Goal: Transaction & Acquisition: Book appointment/travel/reservation

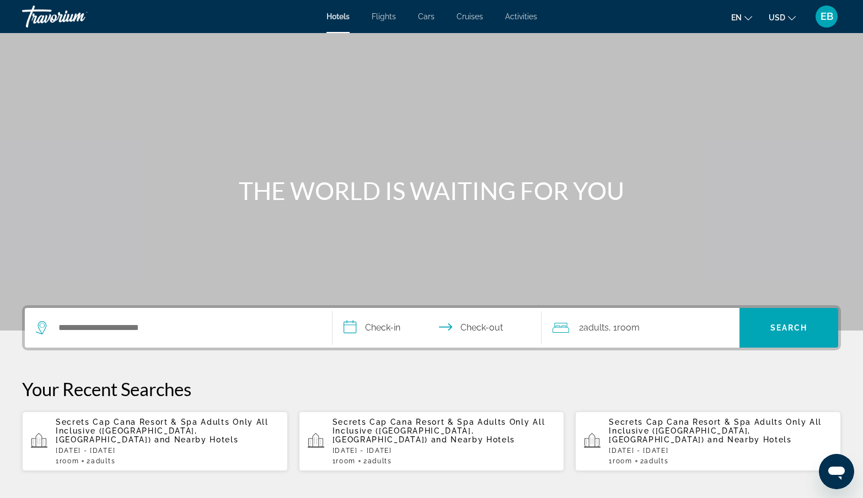
click at [183, 437] on div "Secrets Cap Cana Resort & Spa Adults Only All Inclusive ([GEOGRAPHIC_DATA], [GE…" at bounding box center [167, 441] width 223 height 47
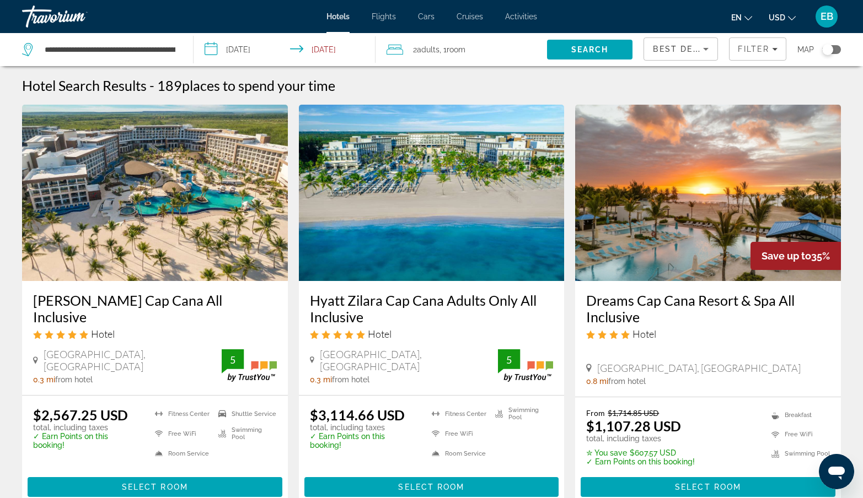
click at [317, 48] on input "**********" at bounding box center [286, 51] width 187 height 36
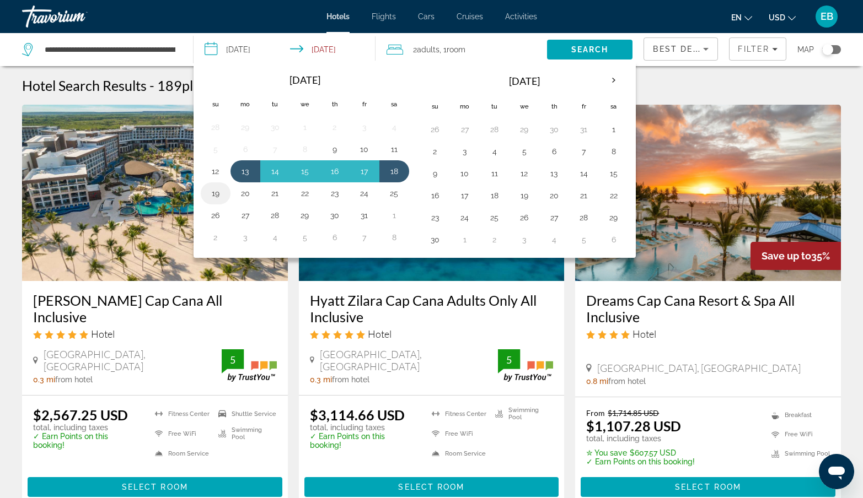
click at [213, 193] on button "19" at bounding box center [216, 193] width 18 height 15
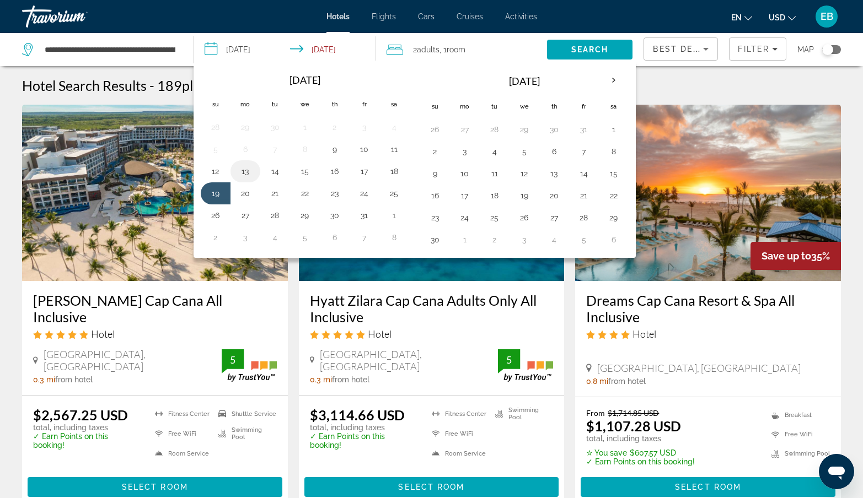
click at [245, 173] on button "13" at bounding box center [245, 171] width 18 height 15
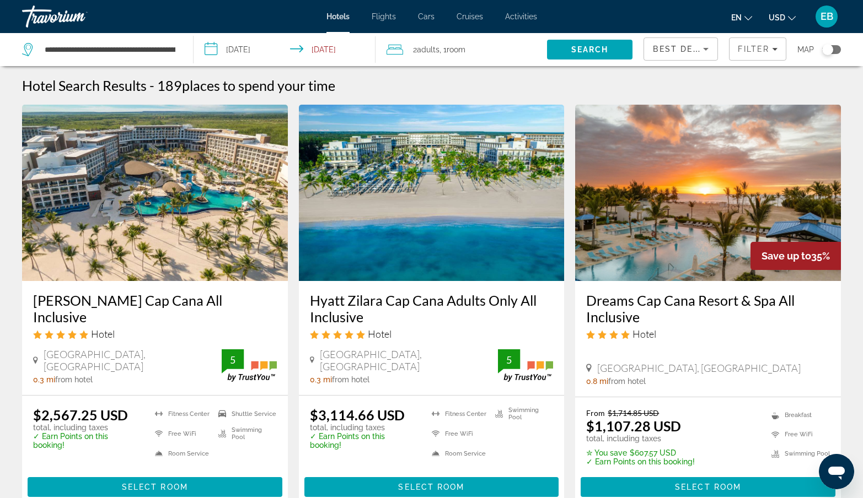
type input "**********"
click at [575, 49] on span "Search" at bounding box center [589, 49] width 37 height 9
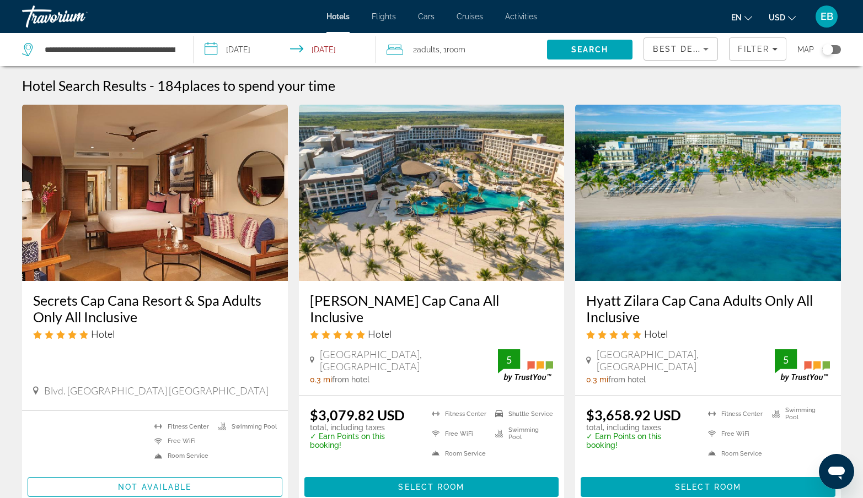
click at [791, 15] on icon "Change currency" at bounding box center [792, 18] width 8 height 8
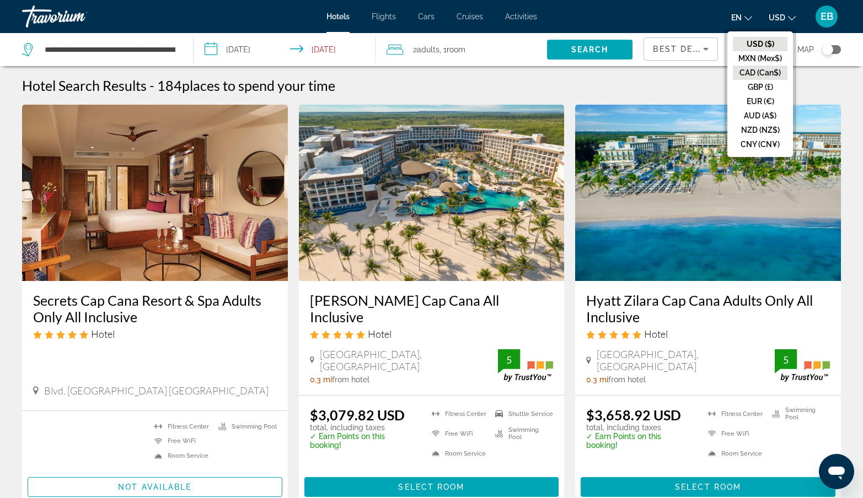
click at [761, 72] on button "CAD (Can$)" at bounding box center [760, 73] width 55 height 14
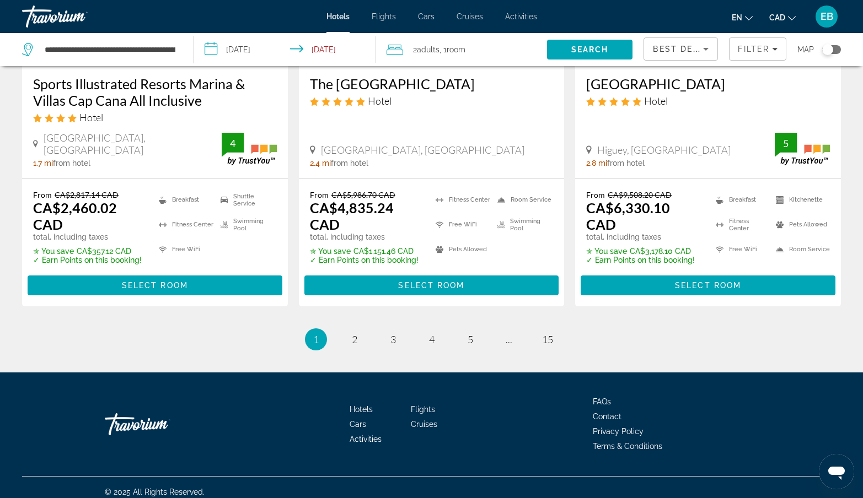
scroll to position [1520, 0]
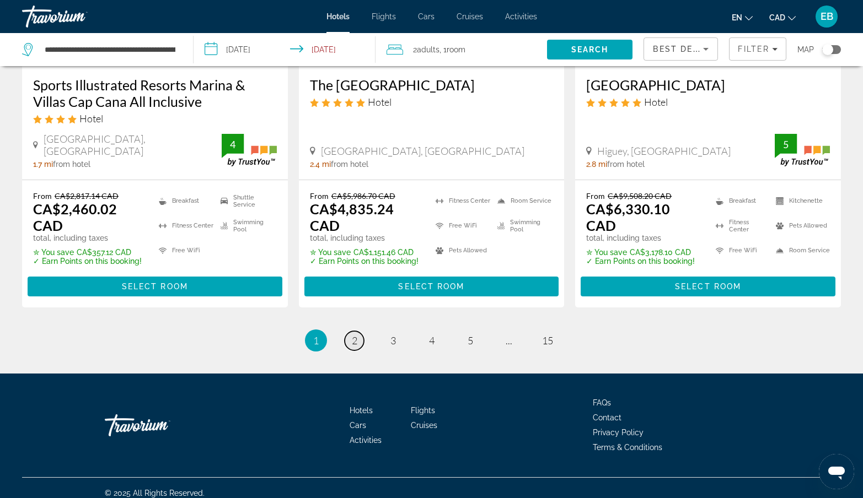
click at [354, 335] on span "2" at bounding box center [355, 341] width 6 height 12
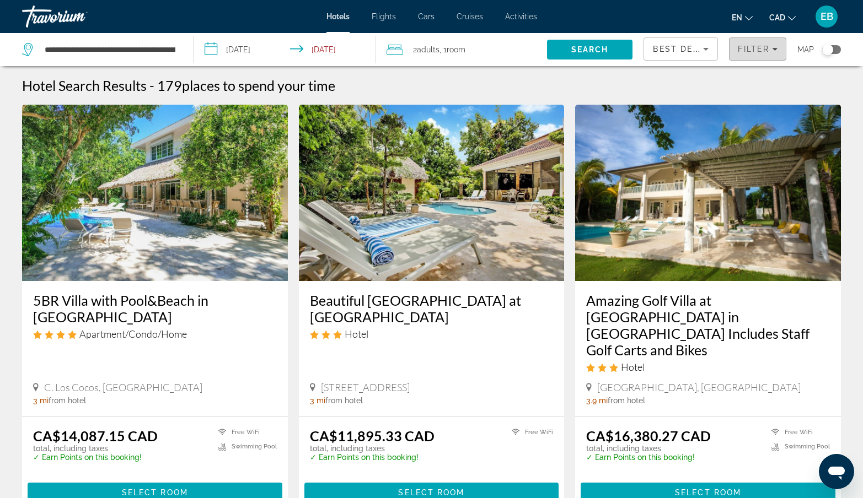
click at [774, 49] on icon "Filters" at bounding box center [775, 49] width 6 height 3
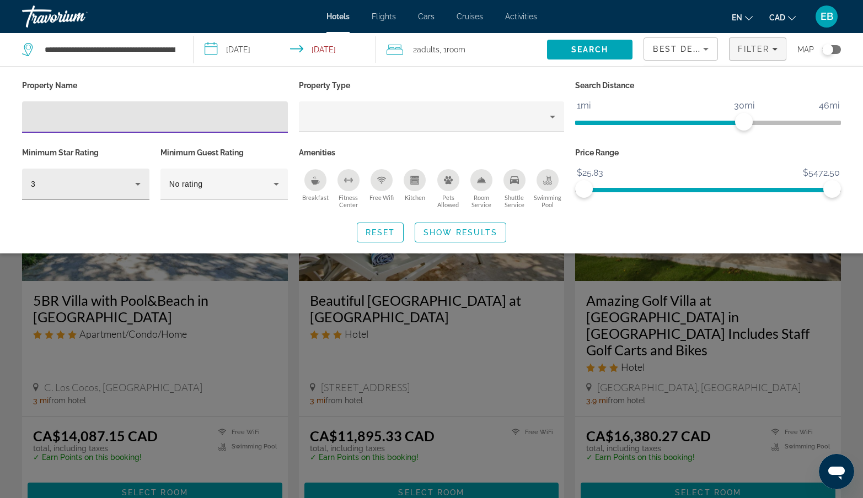
click at [137, 184] on icon "Hotel Filters" at bounding box center [138, 184] width 6 height 3
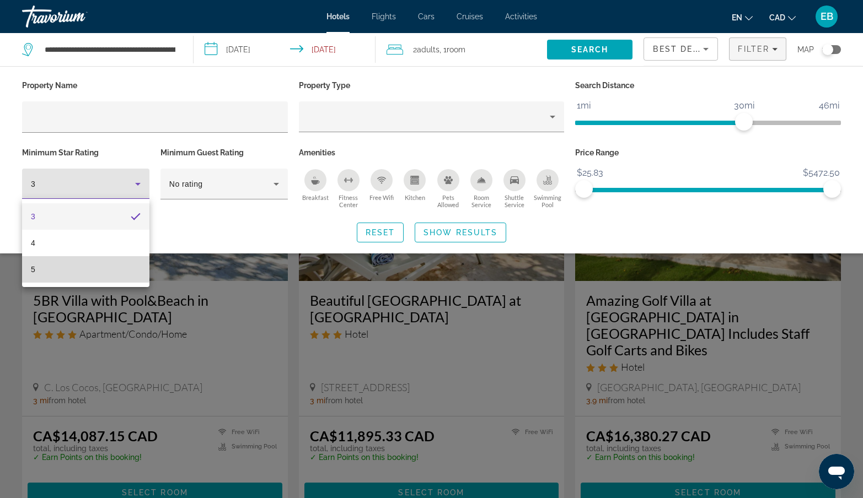
click at [74, 265] on mat-option "5" at bounding box center [85, 269] width 127 height 26
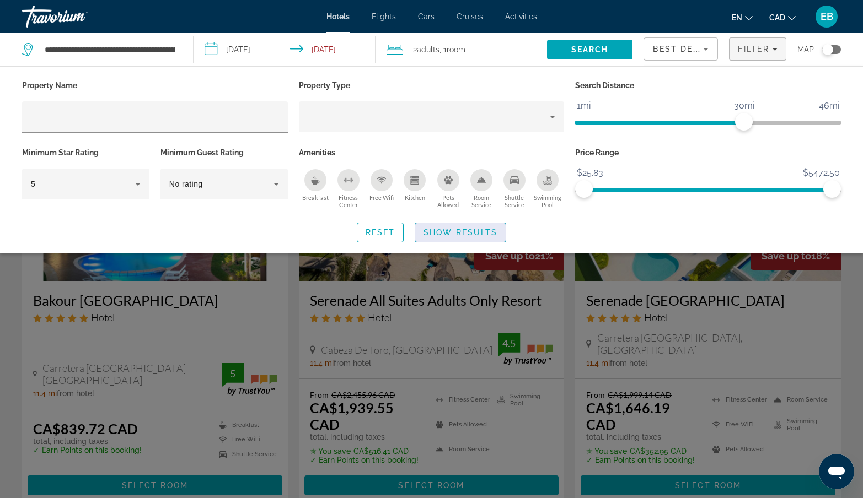
click at [438, 230] on span "Show Results" at bounding box center [460, 232] width 74 height 9
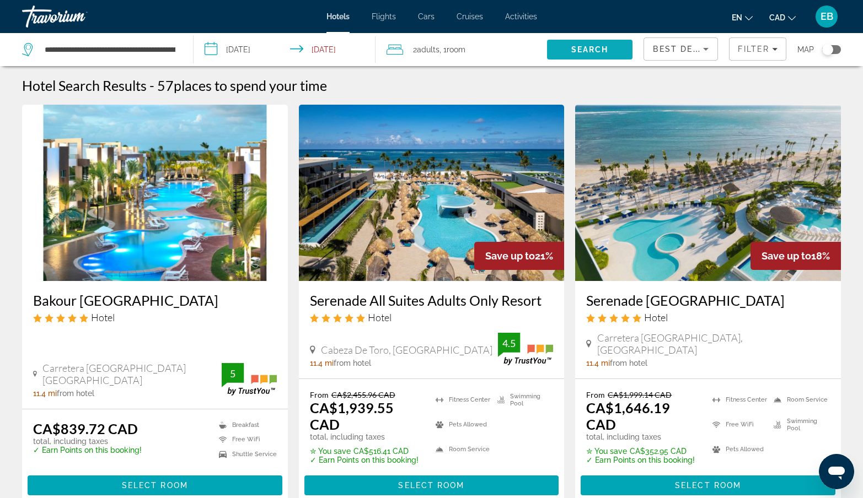
click at [582, 46] on span "Search" at bounding box center [589, 49] width 37 height 9
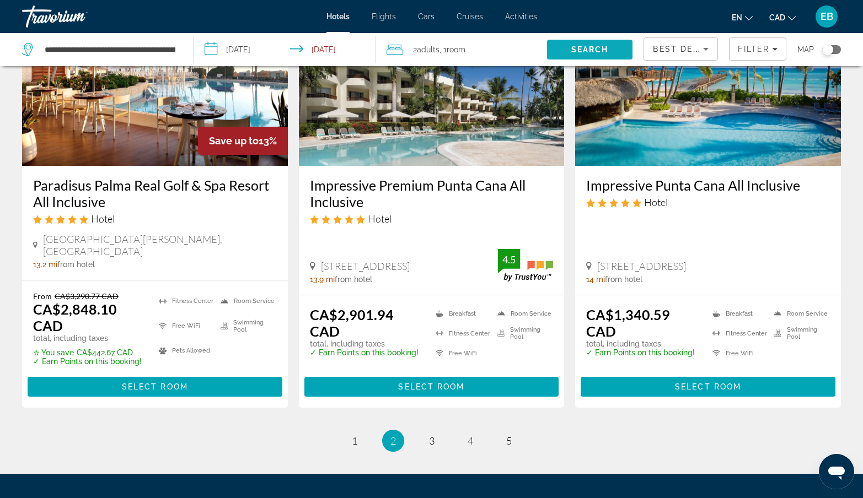
scroll to position [1433, 0]
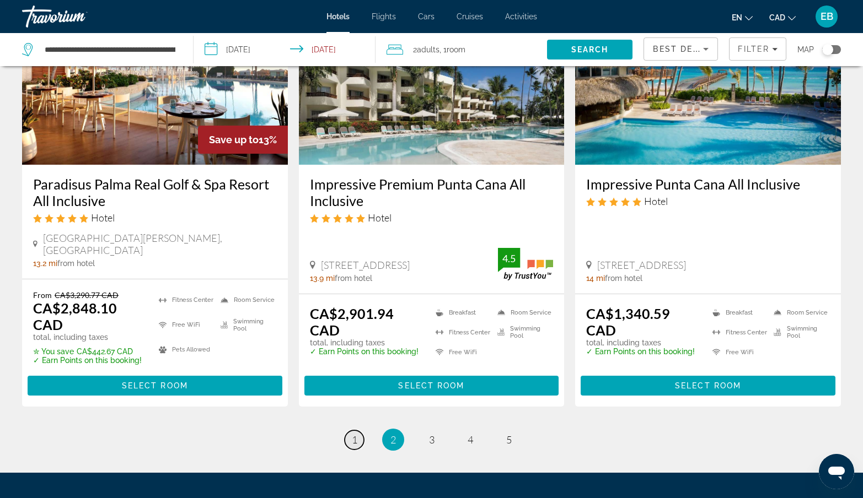
click at [352, 434] on span "1" at bounding box center [355, 440] width 6 height 12
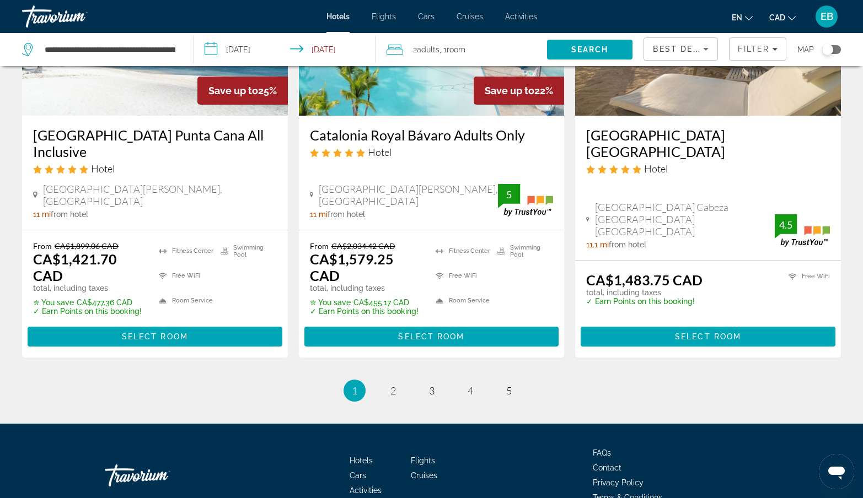
scroll to position [1481, 0]
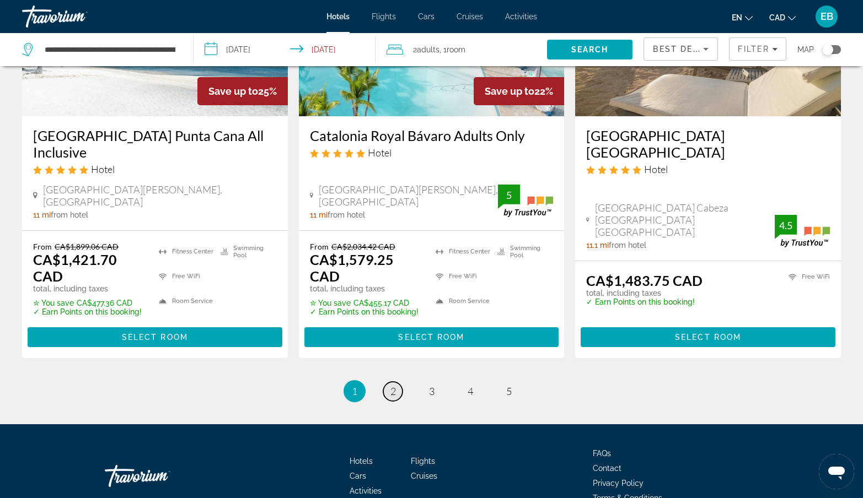
click at [393, 385] on span "2" at bounding box center [393, 391] width 6 height 12
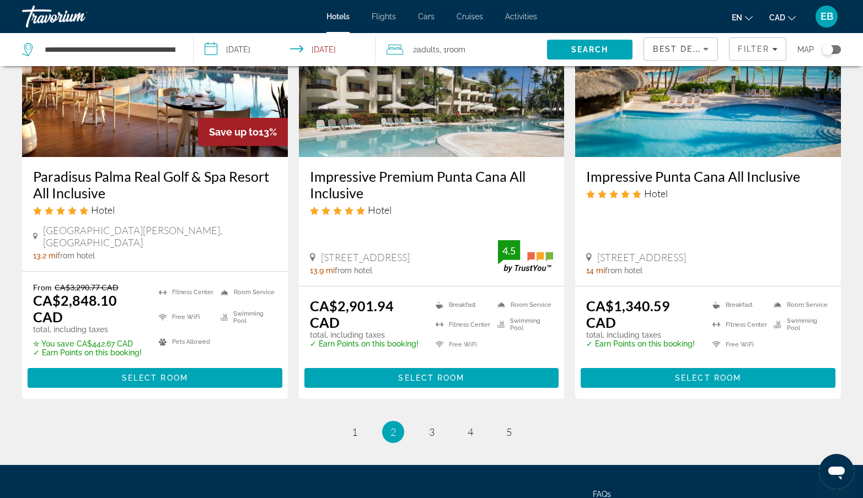
scroll to position [1439, 0]
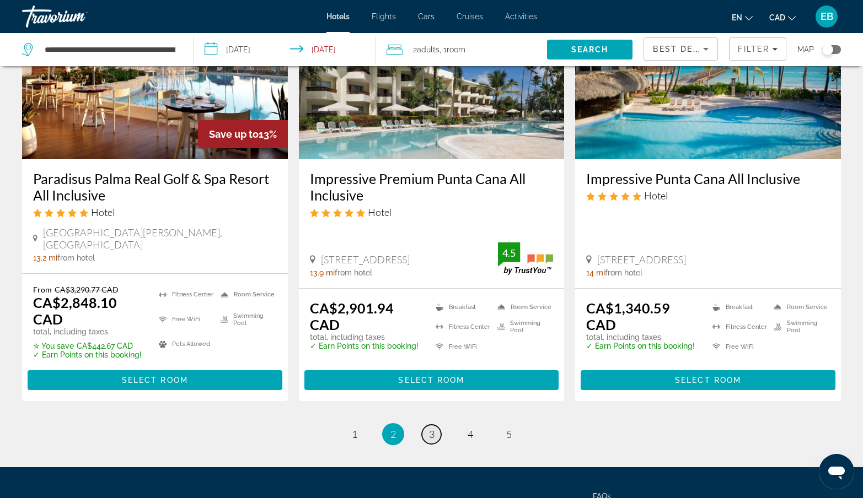
click at [431, 428] on span "3" at bounding box center [432, 434] width 6 height 12
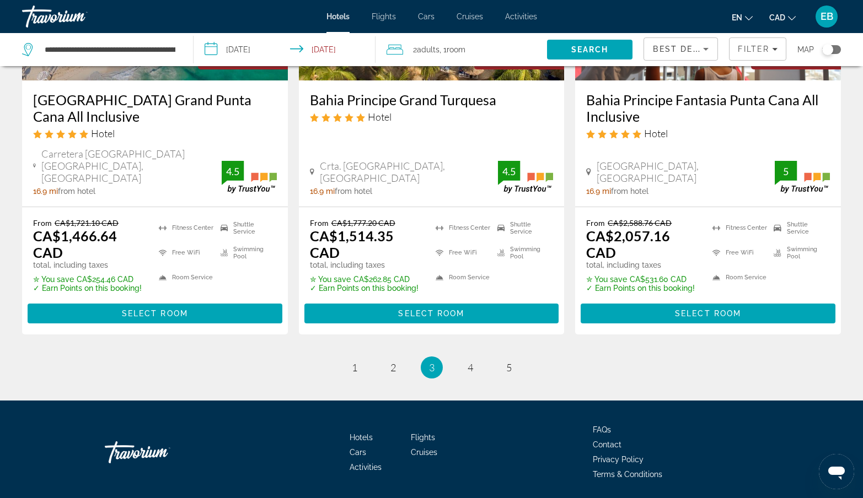
scroll to position [1524, 0]
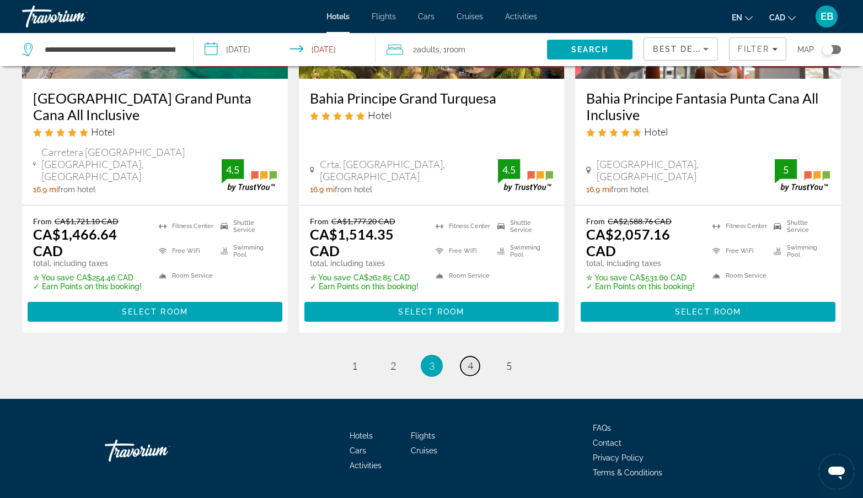
click at [468, 360] on span "4" at bounding box center [470, 366] width 6 height 12
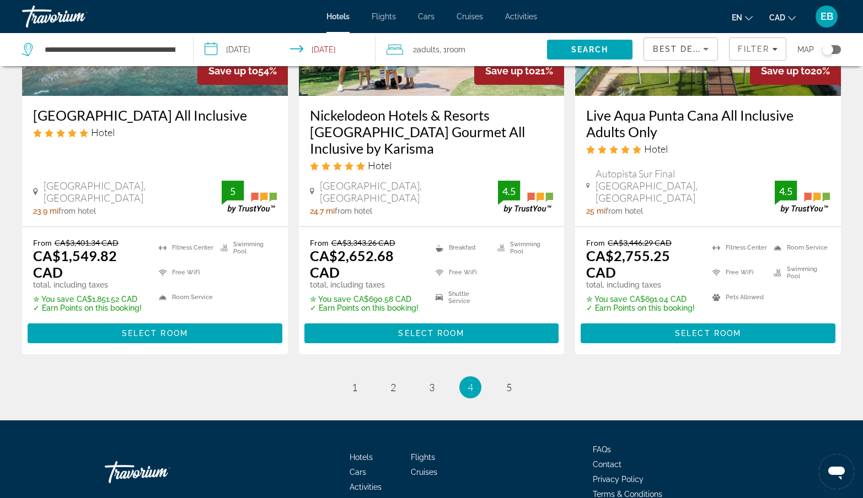
scroll to position [1547, 0]
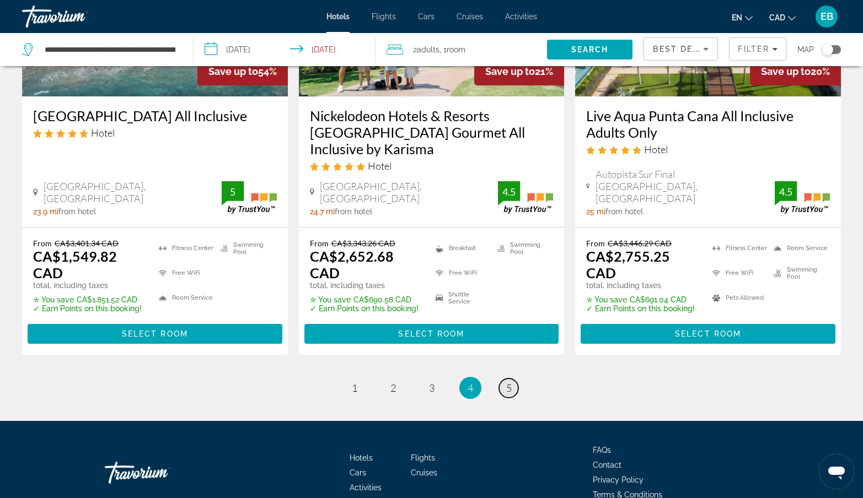
click at [507, 382] on span "5" at bounding box center [509, 388] width 6 height 12
